Goal: Book appointment/travel/reservation

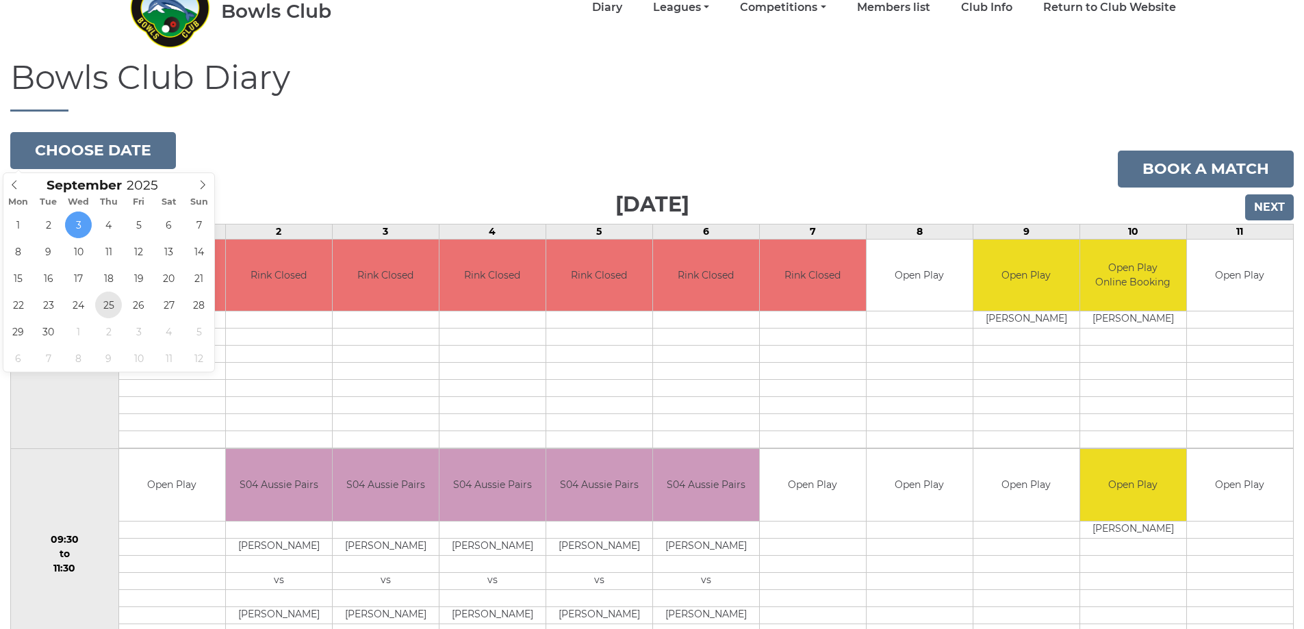
scroll to position [68, 0]
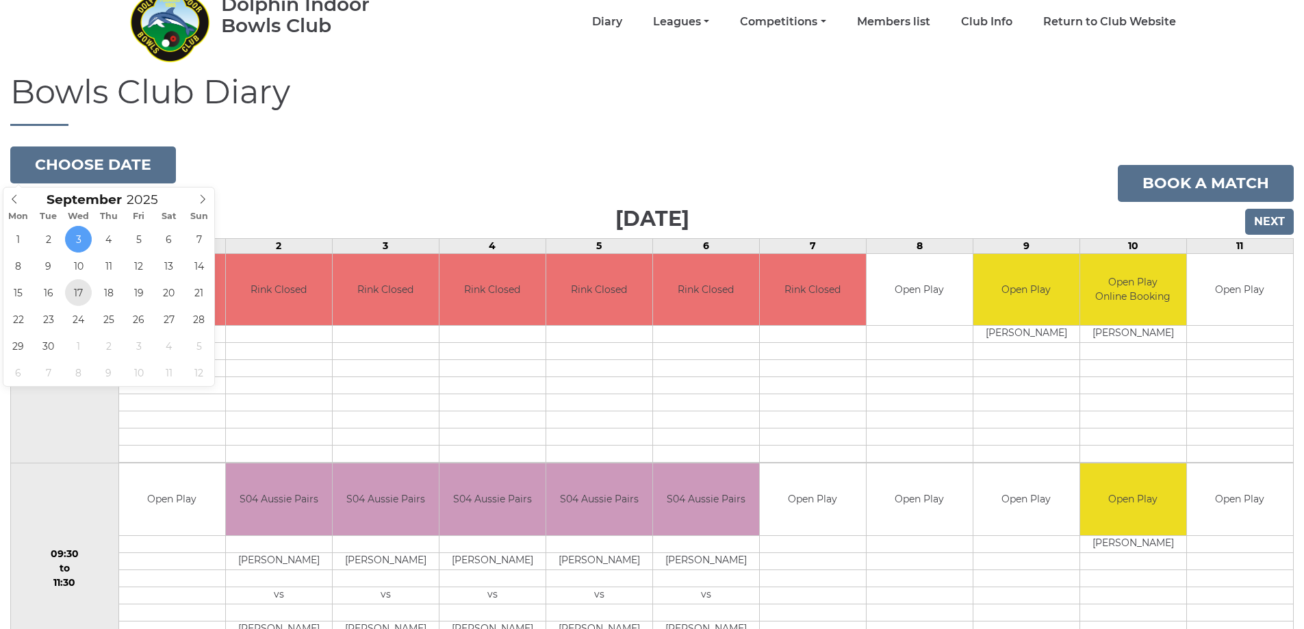
type input "2025-09-17"
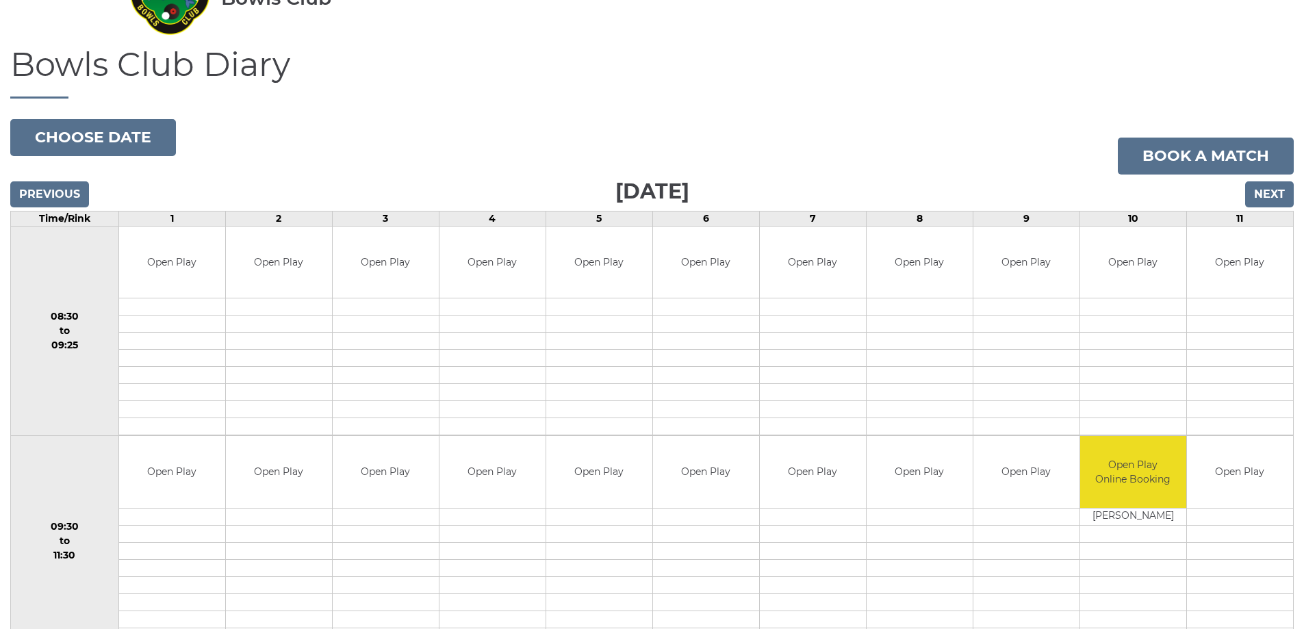
scroll to position [68, 0]
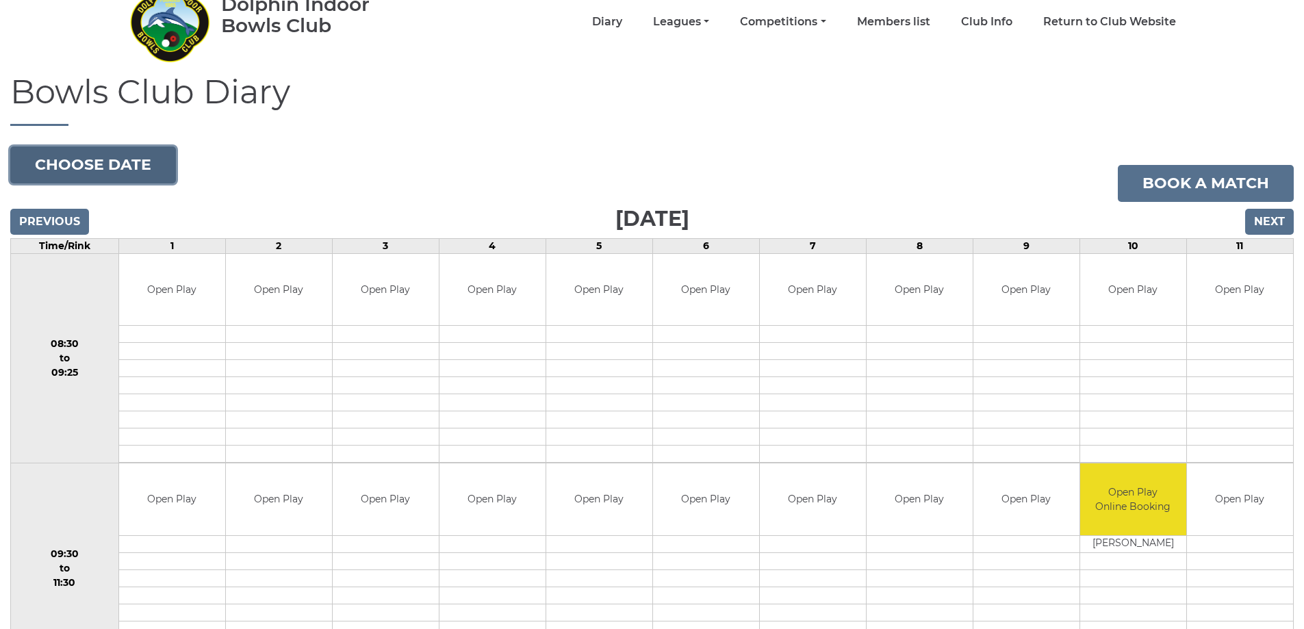
click at [76, 155] on button "Choose date" at bounding box center [93, 165] width 166 height 37
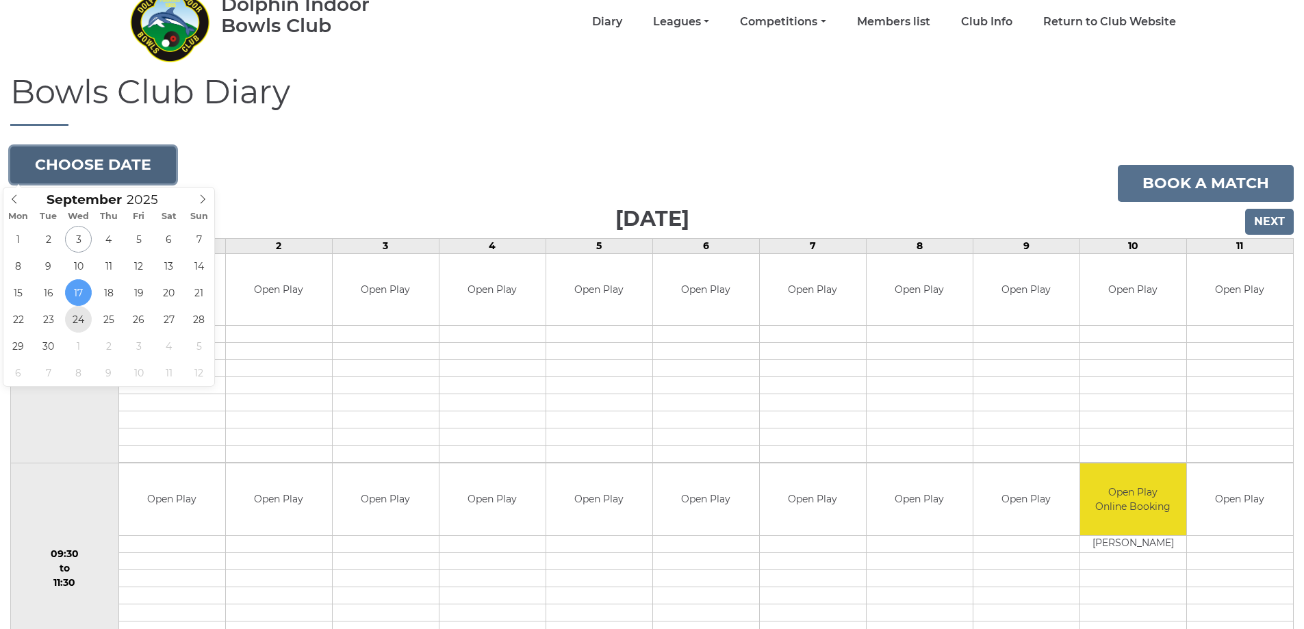
type input "[DATE]"
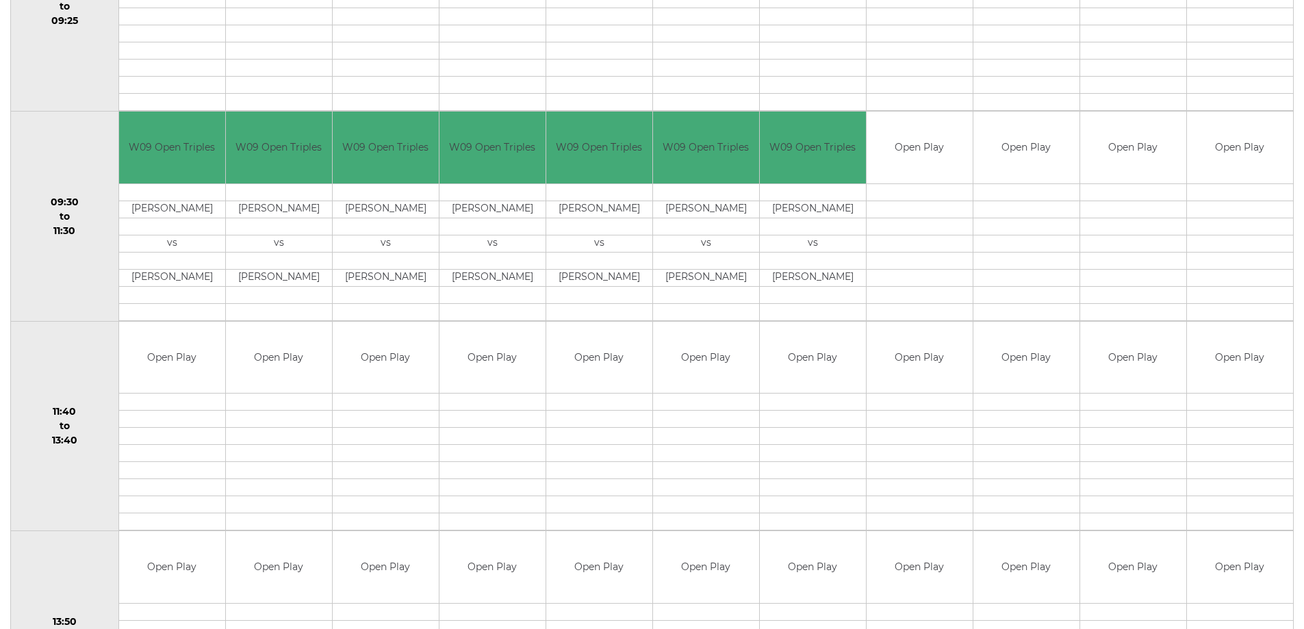
scroll to position [548, 0]
